Goal: Information Seeking & Learning: Find specific fact

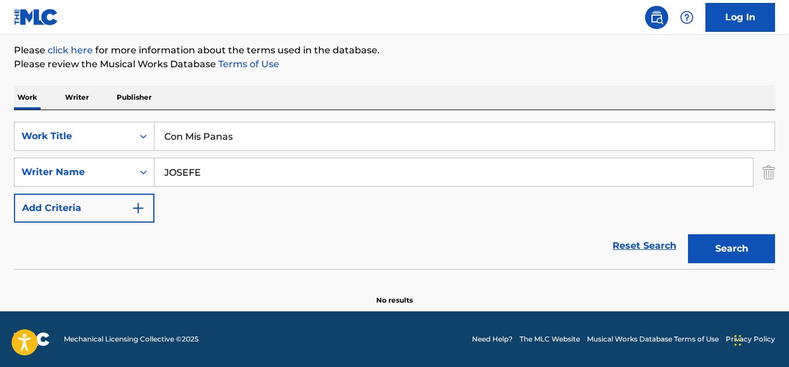
scroll to position [136, 0]
type input "Con Mis Panas"
click at [722, 258] on button "Search" at bounding box center [731, 249] width 87 height 29
drag, startPoint x: 214, startPoint y: 175, endPoint x: 173, endPoint y: 172, distance: 40.7
click at [165, 174] on input "JOSEFE" at bounding box center [453, 172] width 599 height 28
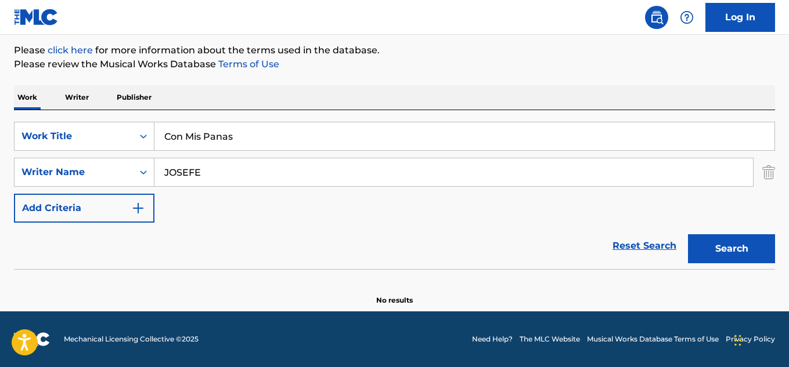
paste input "osé Fernando González Portela"
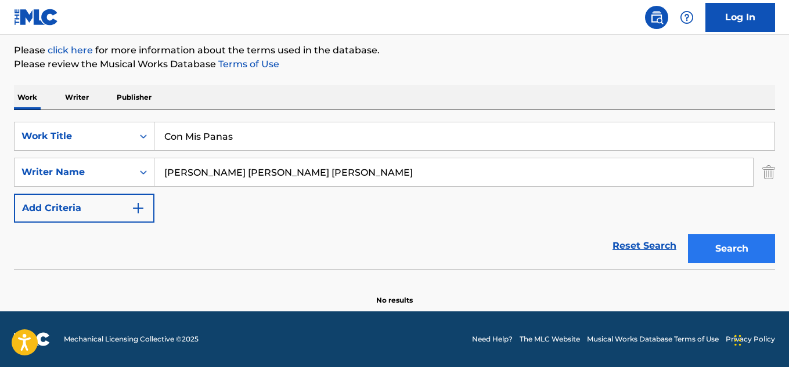
type input "José Fernando González Portela"
click at [745, 248] on button "Search" at bounding box center [731, 249] width 87 height 29
drag, startPoint x: 320, startPoint y: 173, endPoint x: 191, endPoint y: 171, distance: 128.9
click at [154, 182] on input "José Fernando González Portela" at bounding box center [453, 172] width 599 height 28
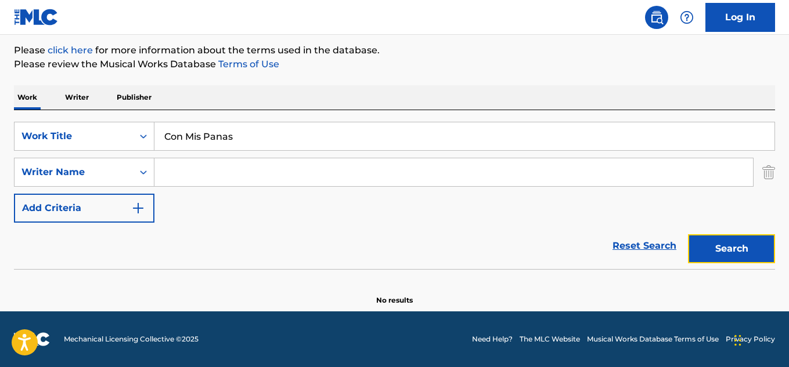
click at [727, 246] on button "Search" at bounding box center [731, 249] width 87 height 29
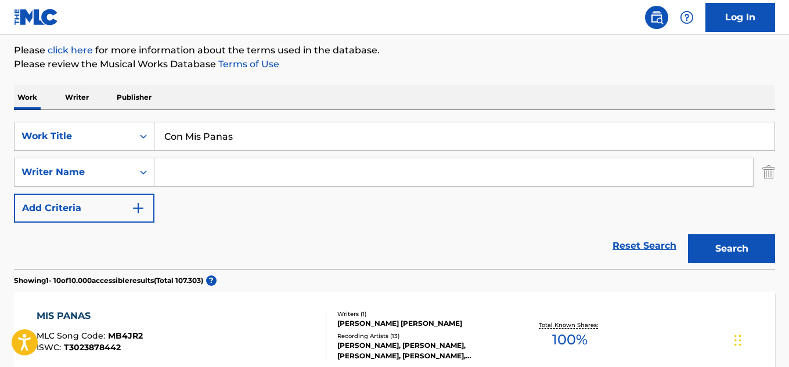
paste input "José Fernando González Portela"
type input "José Fernando González Portela"
drag, startPoint x: 323, startPoint y: 175, endPoint x: 212, endPoint y: 178, distance: 110.9
click at [279, 178] on input "José Fernando González Portela" at bounding box center [453, 172] width 599 height 28
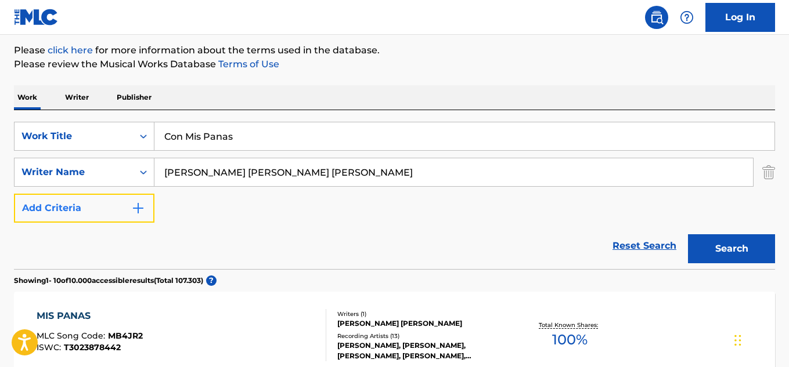
click at [142, 209] on img "Search Form" at bounding box center [138, 208] width 14 height 14
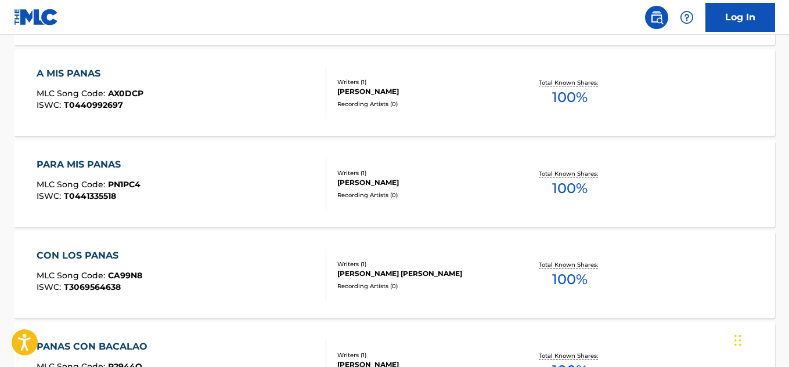
scroll to position [311, 0]
